Goal: Task Accomplishment & Management: Manage account settings

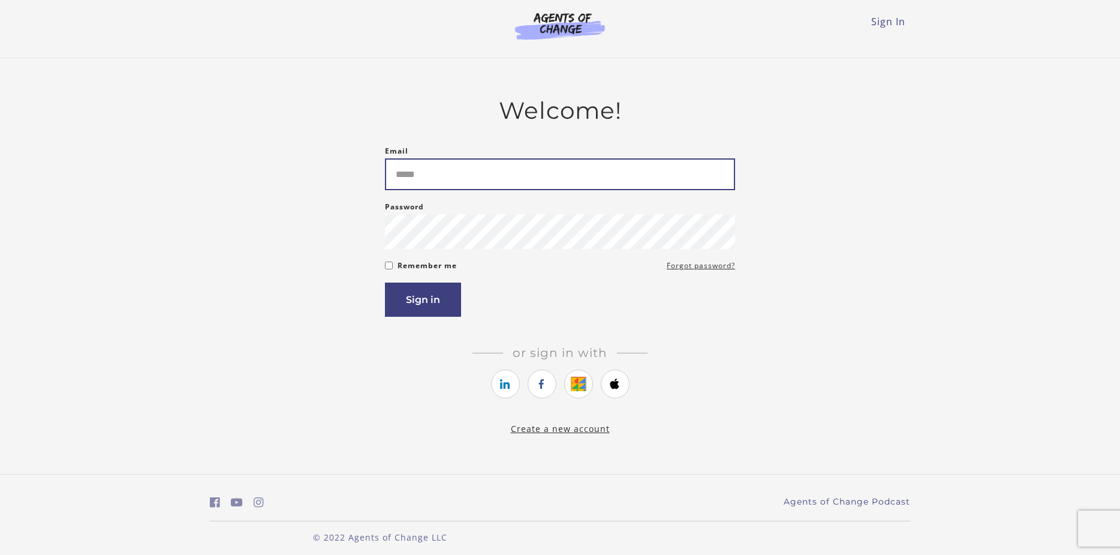
click at [409, 182] on input "Email" at bounding box center [560, 174] width 350 height 32
type input "**********"
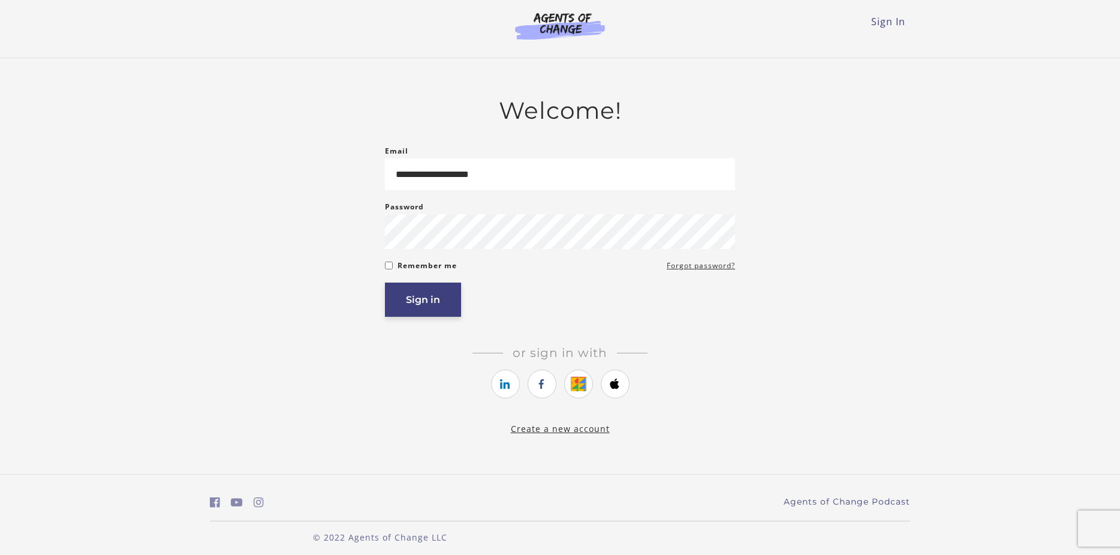
click at [421, 305] on button "Sign in" at bounding box center [423, 299] width 76 height 34
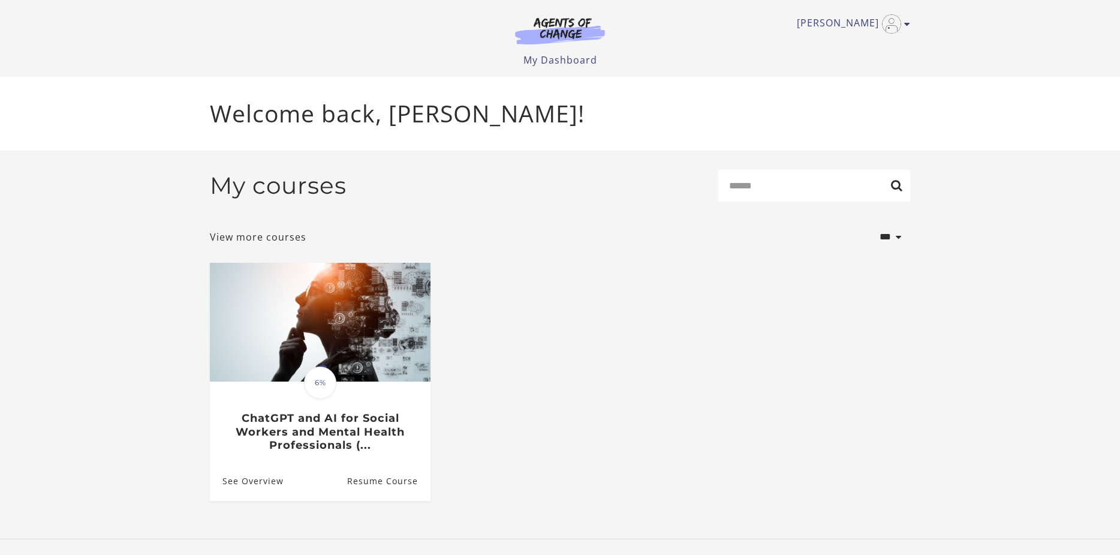
click at [1120, 547] on html "Skip to main content [PERSON_NAME] My Account Support Sign Out Toggle menu Menu…" at bounding box center [560, 277] width 1120 height 555
